Goal: Task Accomplishment & Management: Use online tool/utility

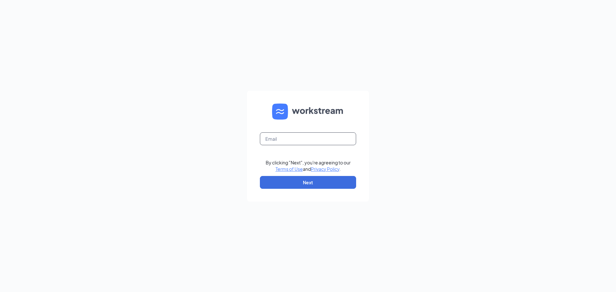
click at [282, 136] on input "text" at bounding box center [308, 139] width 96 height 13
type input "[EMAIL_ADDRESS][DOMAIN_NAME]"
click at [306, 181] on button "Next" at bounding box center [308, 182] width 96 height 13
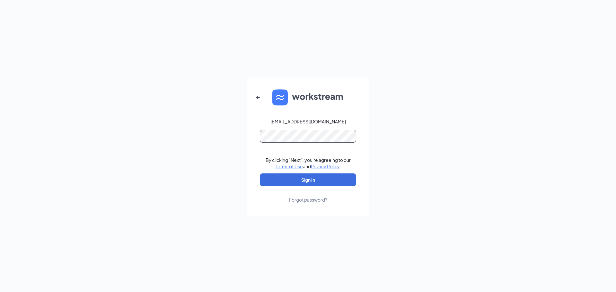
click at [260, 174] on button "Sign In" at bounding box center [308, 180] width 96 height 13
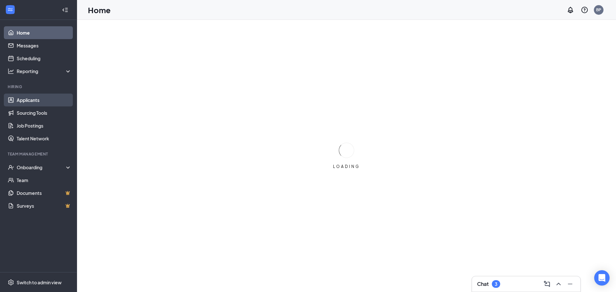
click at [36, 100] on link "Applicants" at bounding box center [44, 100] width 55 height 13
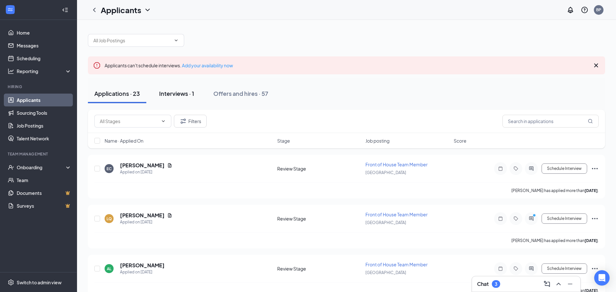
click at [172, 90] on div "Interviews · 1" at bounding box center [176, 94] width 35 height 8
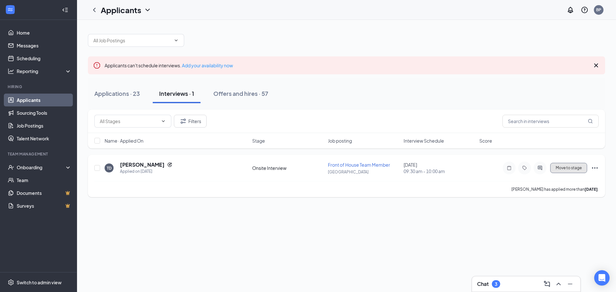
click at [568, 167] on span "Move to stage" at bounding box center [569, 168] width 26 height 4
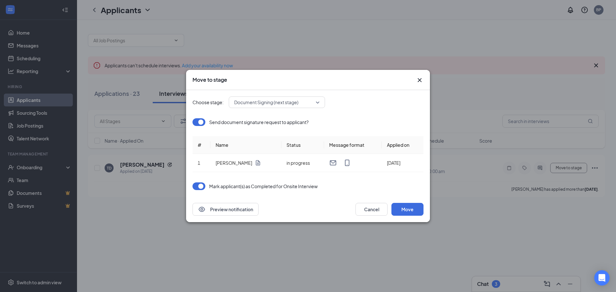
click at [262, 99] on span "Document Signing (next stage)" at bounding box center [266, 103] width 64 height 10
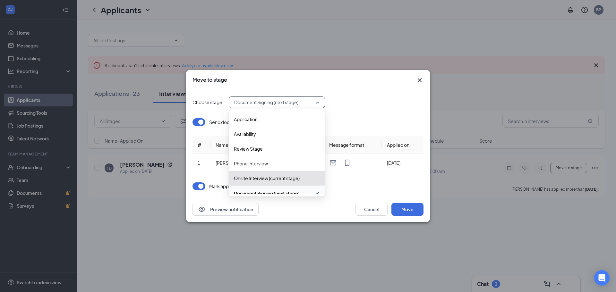
scroll to position [7, 0]
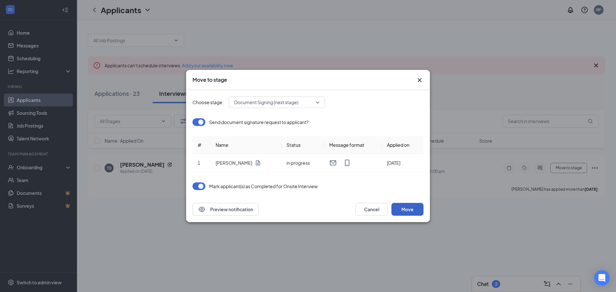
click at [408, 210] on button "Move" at bounding box center [408, 209] width 32 height 13
